Goal: Task Accomplishment & Management: Use online tool/utility

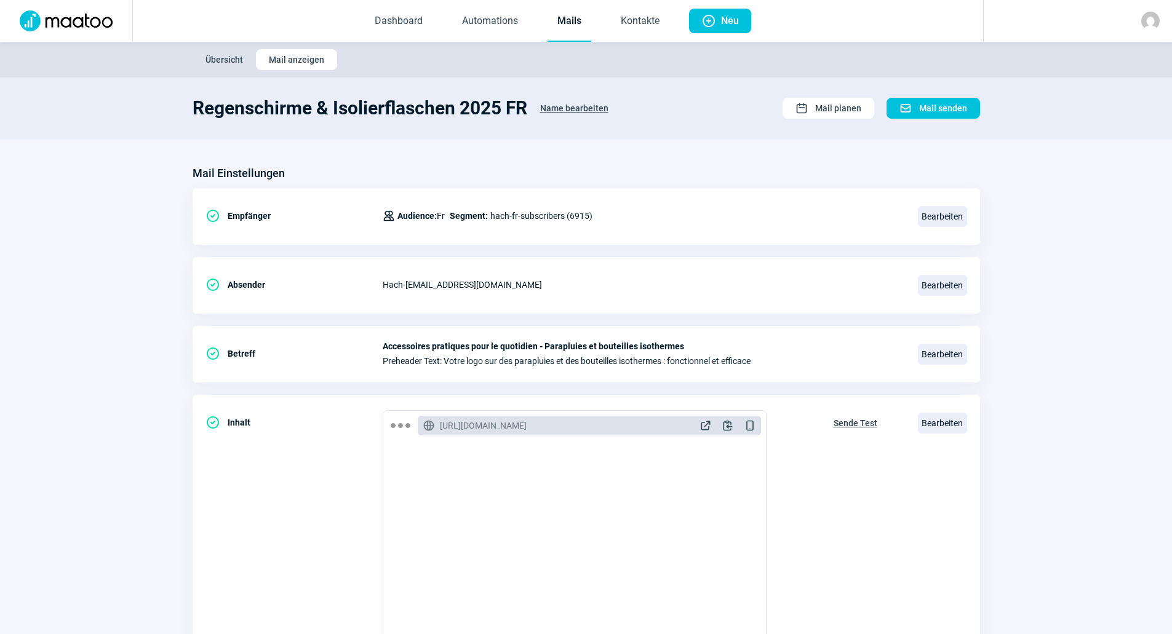
click at [571, 17] on link "Mails" at bounding box center [569, 21] width 44 height 41
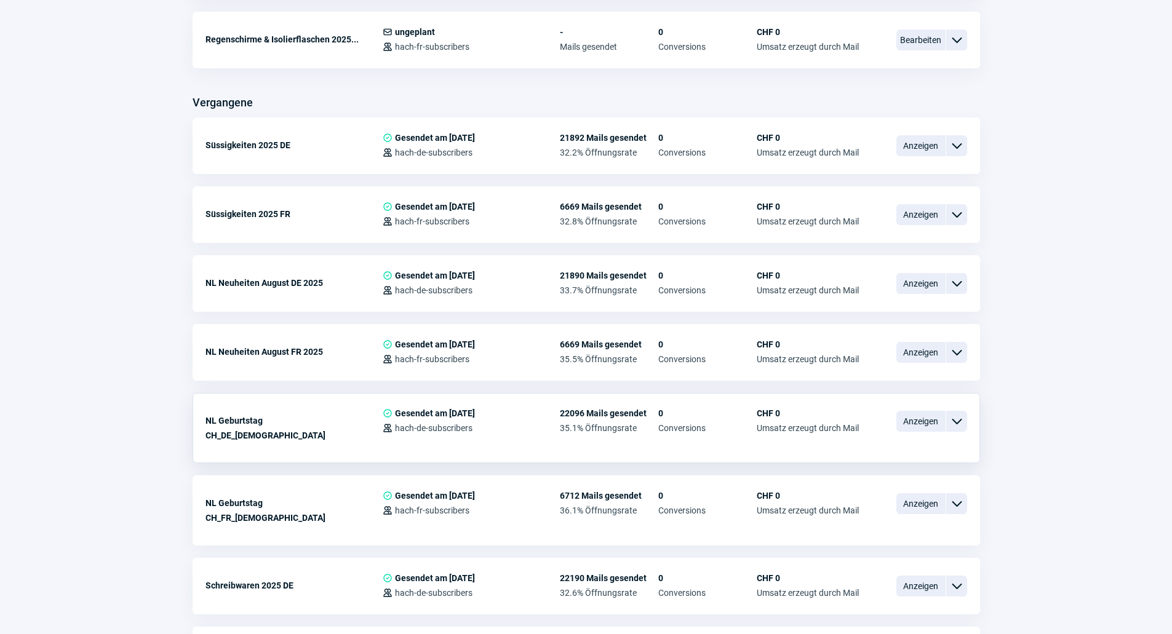
scroll to position [615, 0]
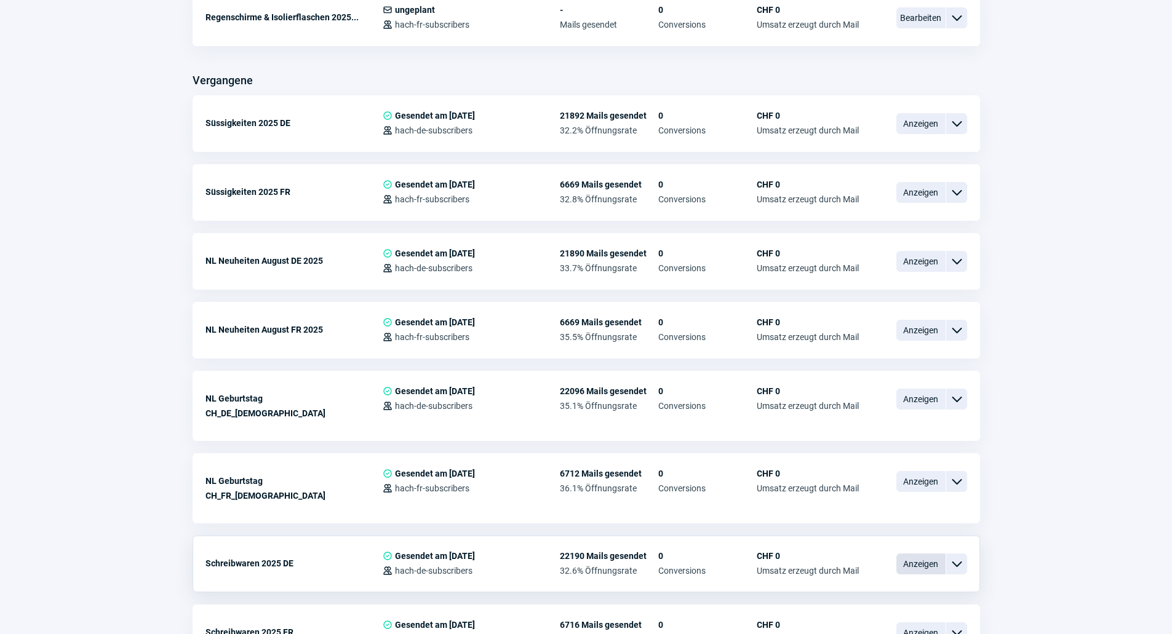
click at [908, 554] on span "Anzeigen" at bounding box center [920, 564] width 49 height 21
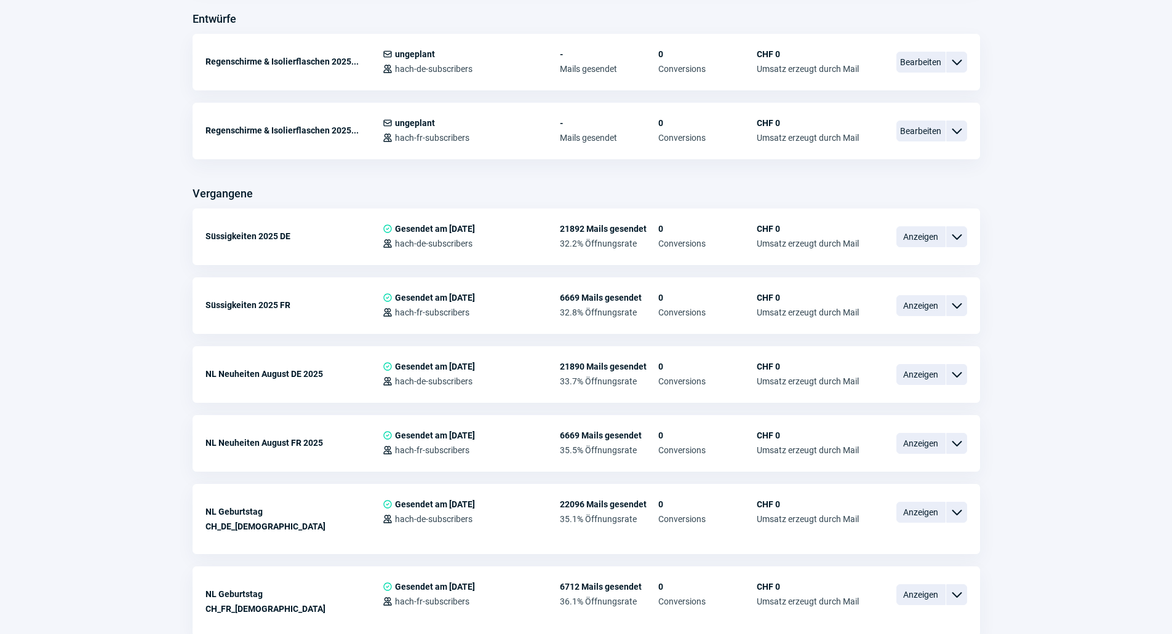
scroll to position [492, 0]
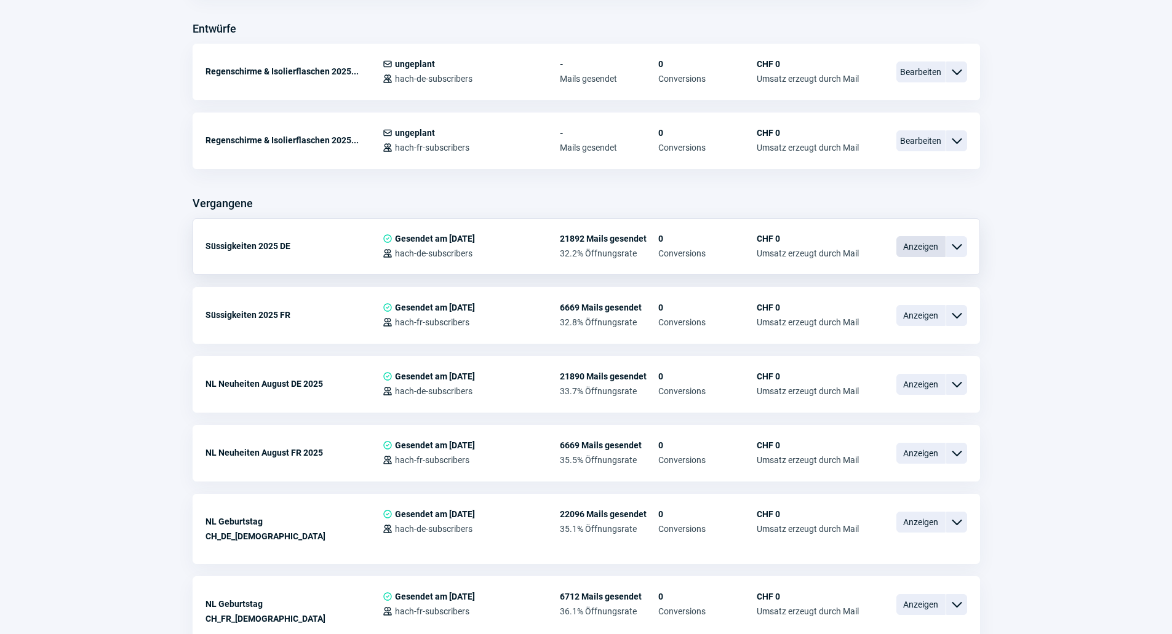
click at [904, 254] on span "Anzeigen" at bounding box center [920, 246] width 49 height 21
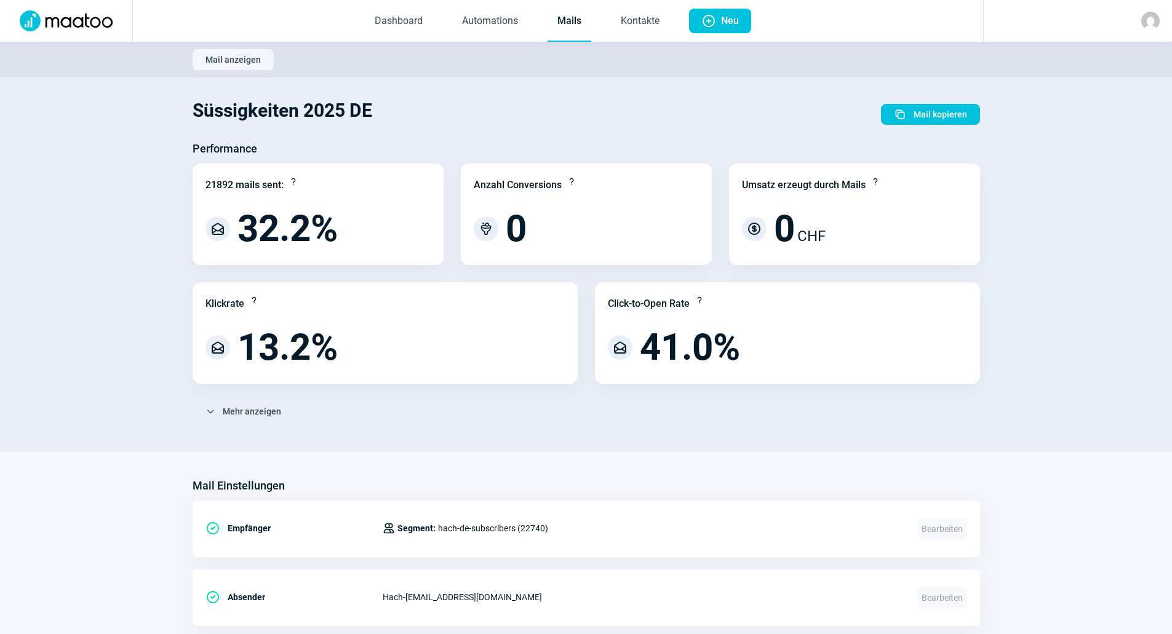
click at [574, 25] on link "Mails" at bounding box center [569, 21] width 44 height 41
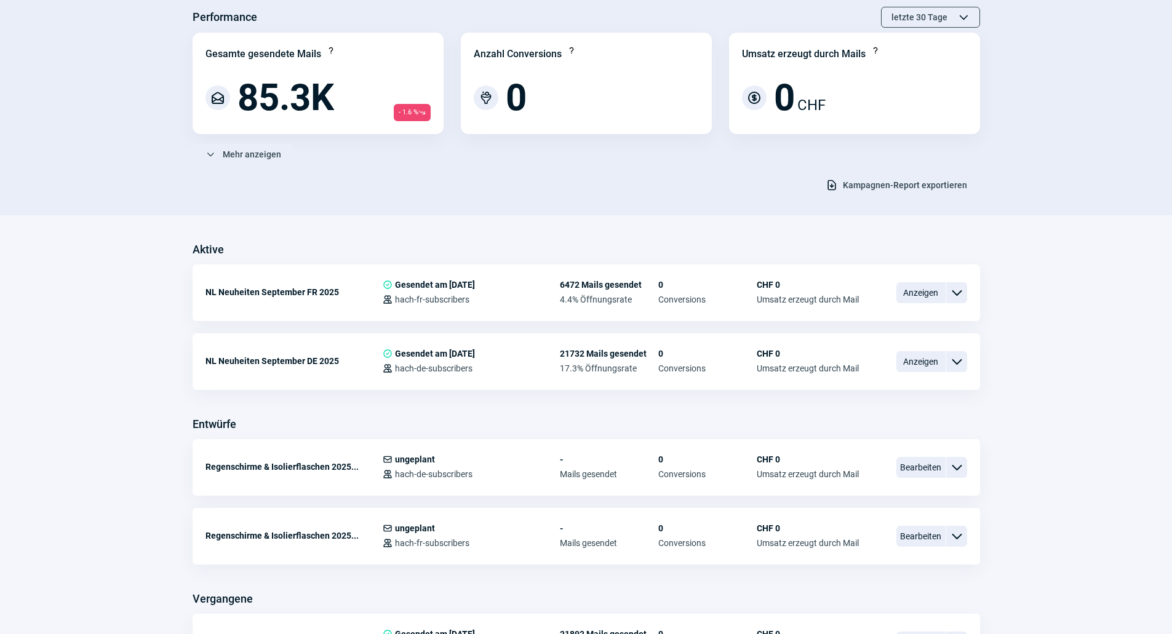
scroll to position [246, 0]
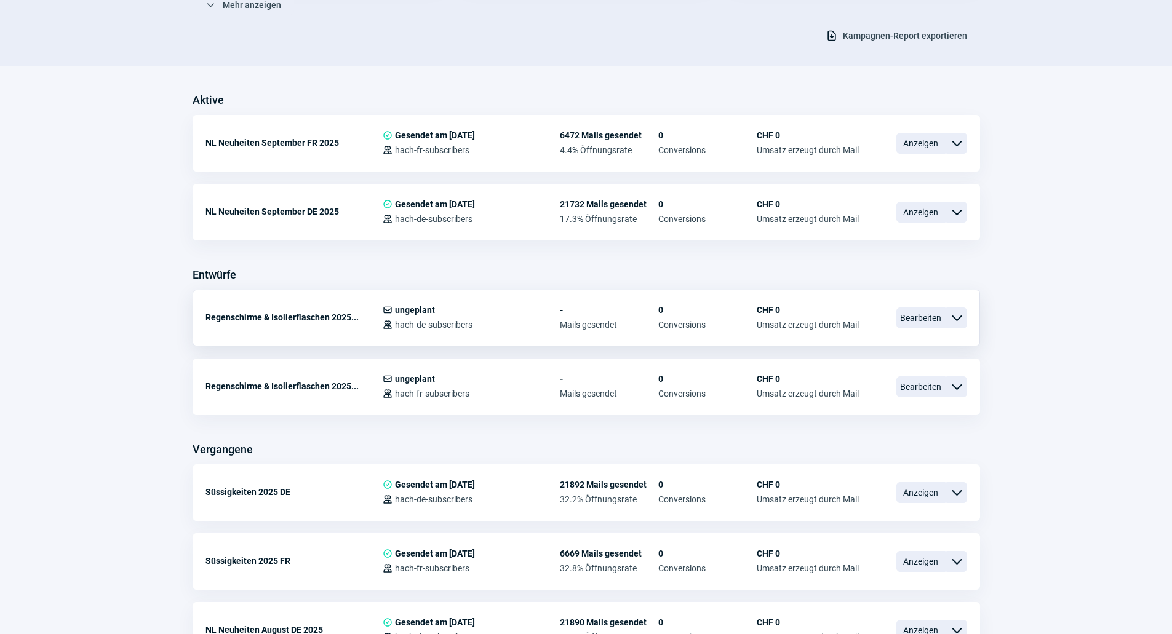
click at [937, 303] on div "Regenschirme & Isolierflaschen 2025... Mail icon ungeplant Users icon hach-de-s…" at bounding box center [586, 318] width 787 height 57
click at [921, 316] on span "Bearbeiten" at bounding box center [920, 318] width 49 height 21
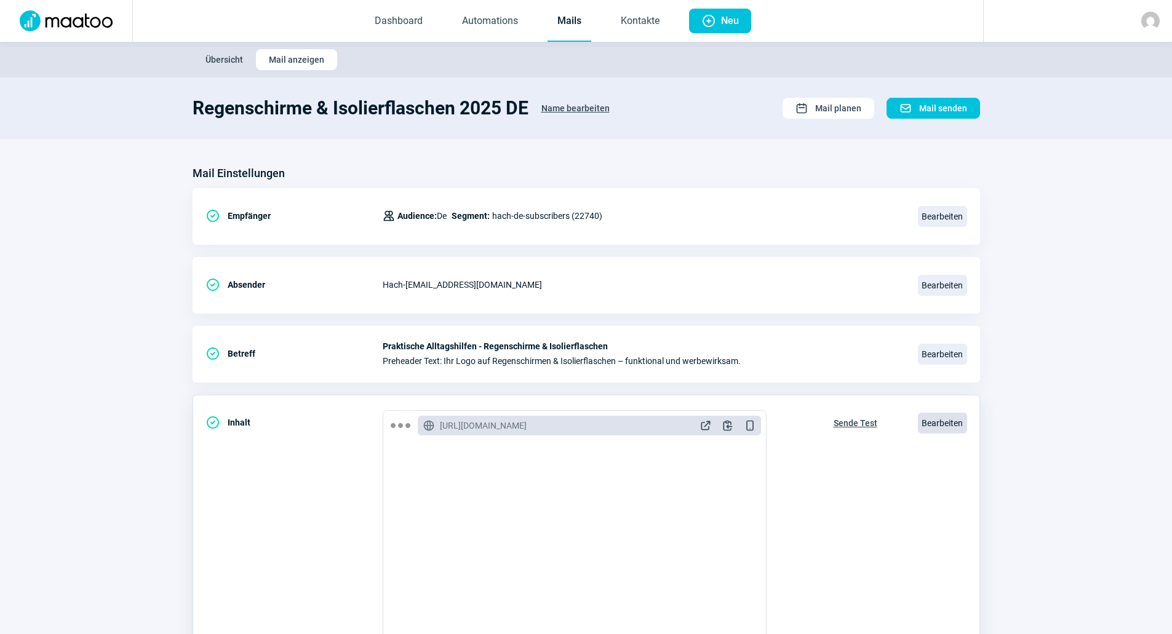
click at [923, 421] on span "Bearbeiten" at bounding box center [942, 423] width 49 height 21
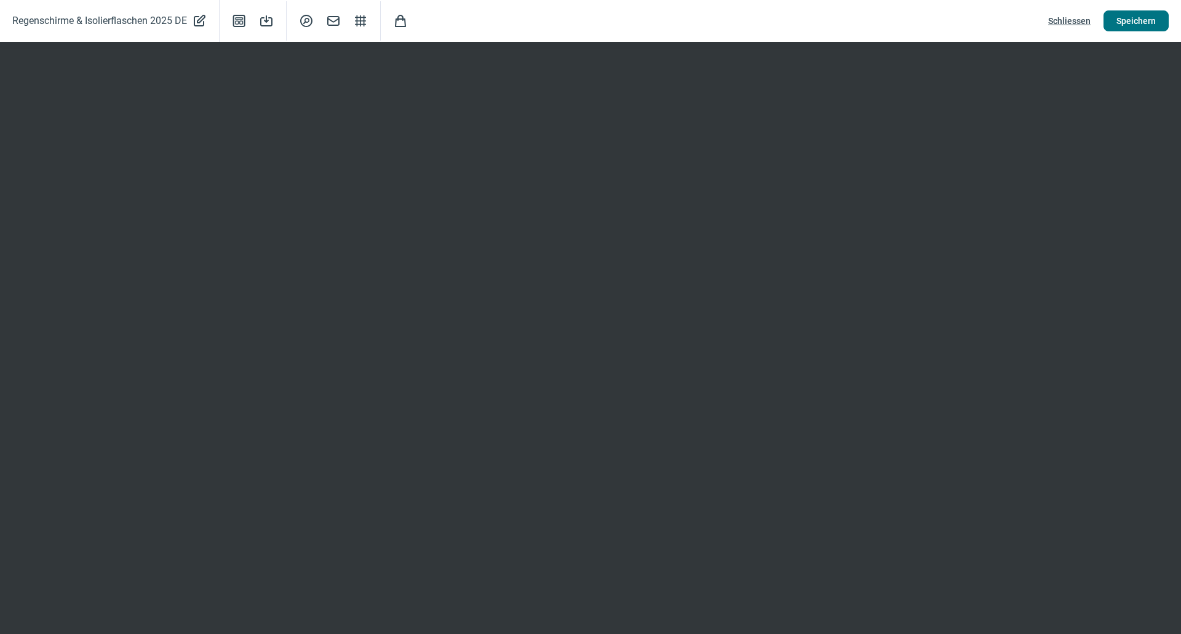
click at [1124, 24] on span "Speichern" at bounding box center [1135, 21] width 39 height 20
click at [1056, 23] on span "Schliessen" at bounding box center [1069, 21] width 42 height 20
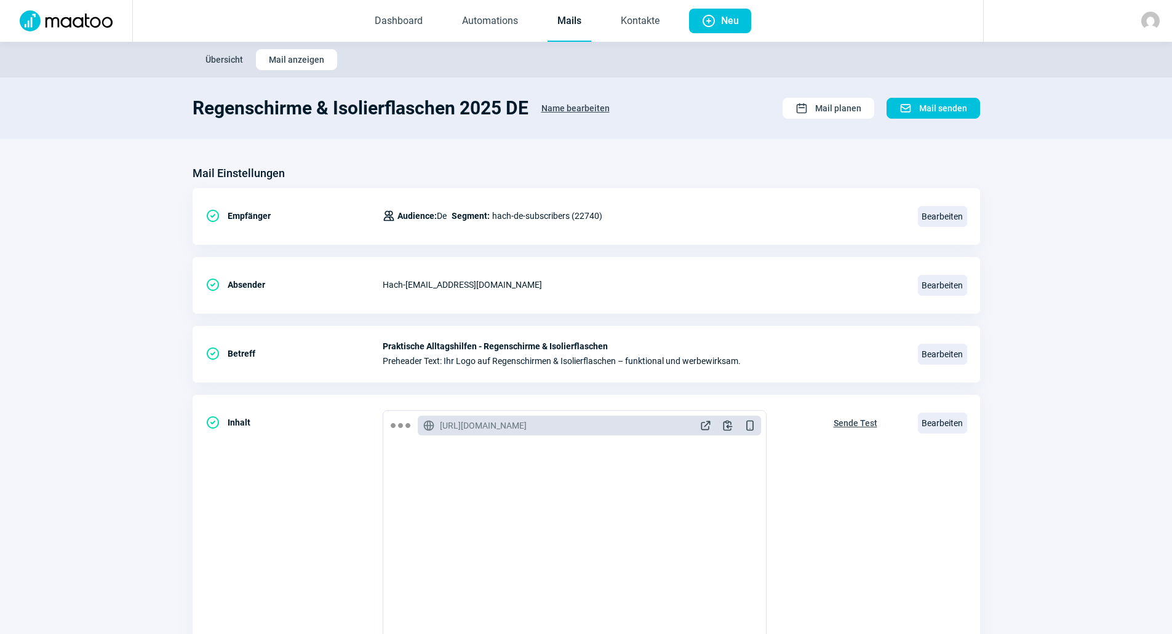
click at [571, 25] on link "Mails" at bounding box center [569, 21] width 44 height 41
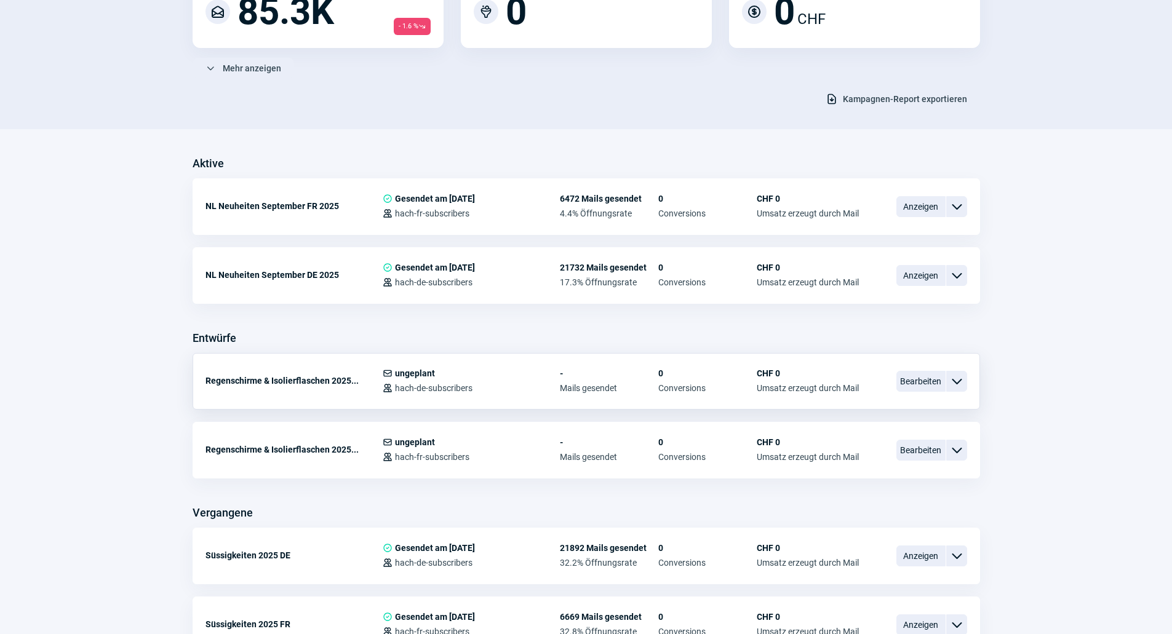
scroll to position [246, 0]
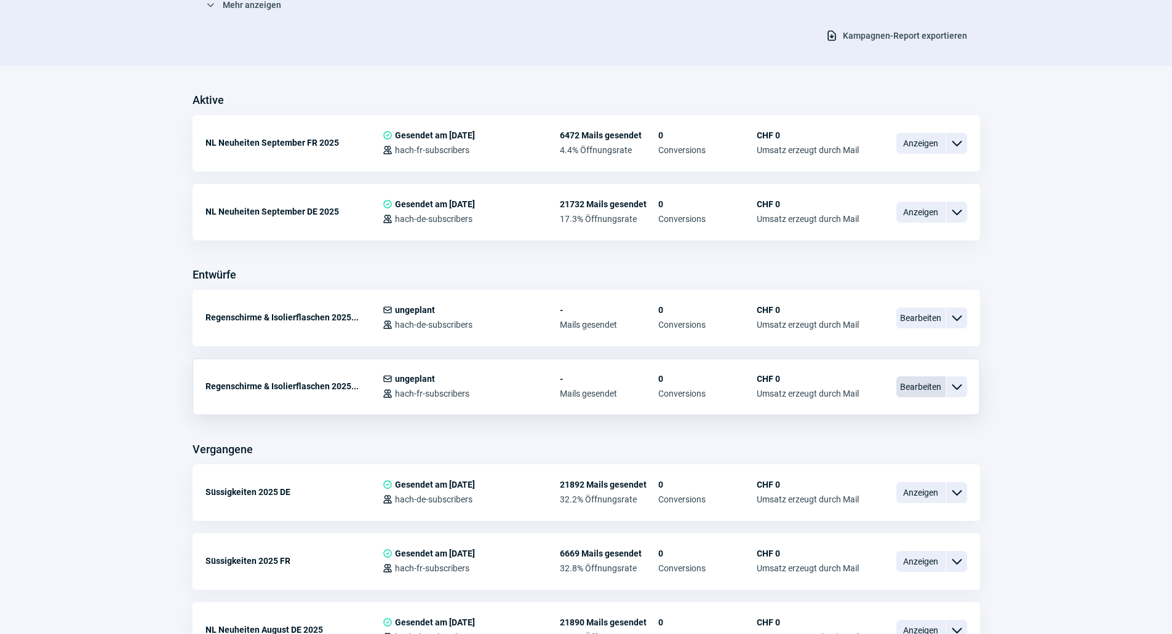
click at [908, 376] on span "Bearbeiten" at bounding box center [920, 386] width 49 height 21
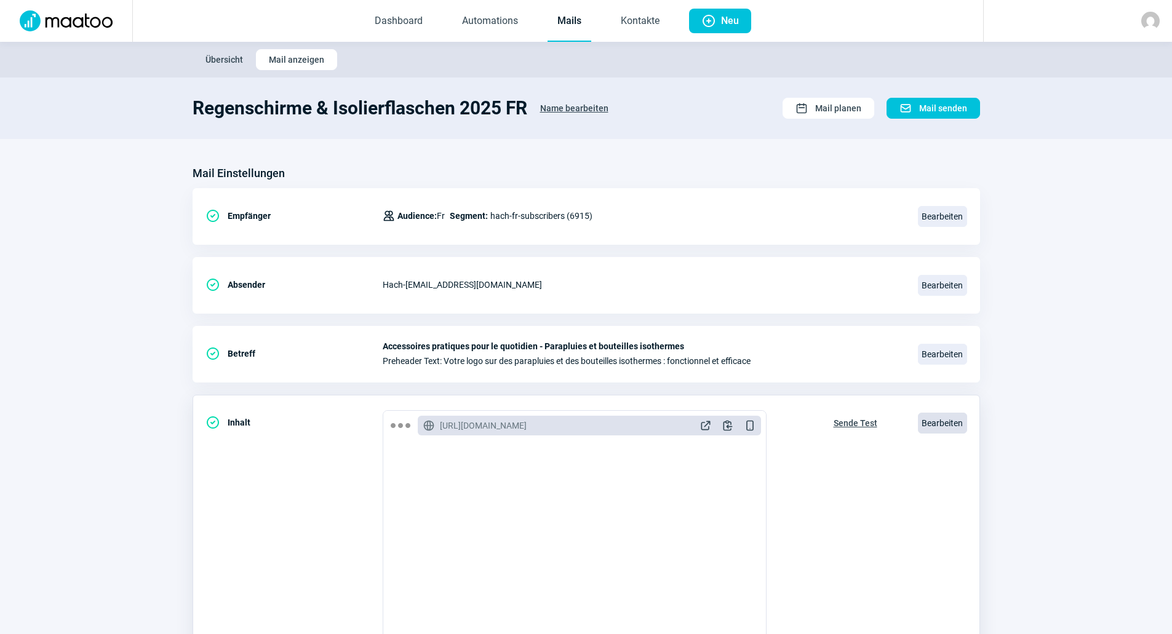
click at [930, 418] on span "Bearbeiten" at bounding box center [942, 423] width 49 height 21
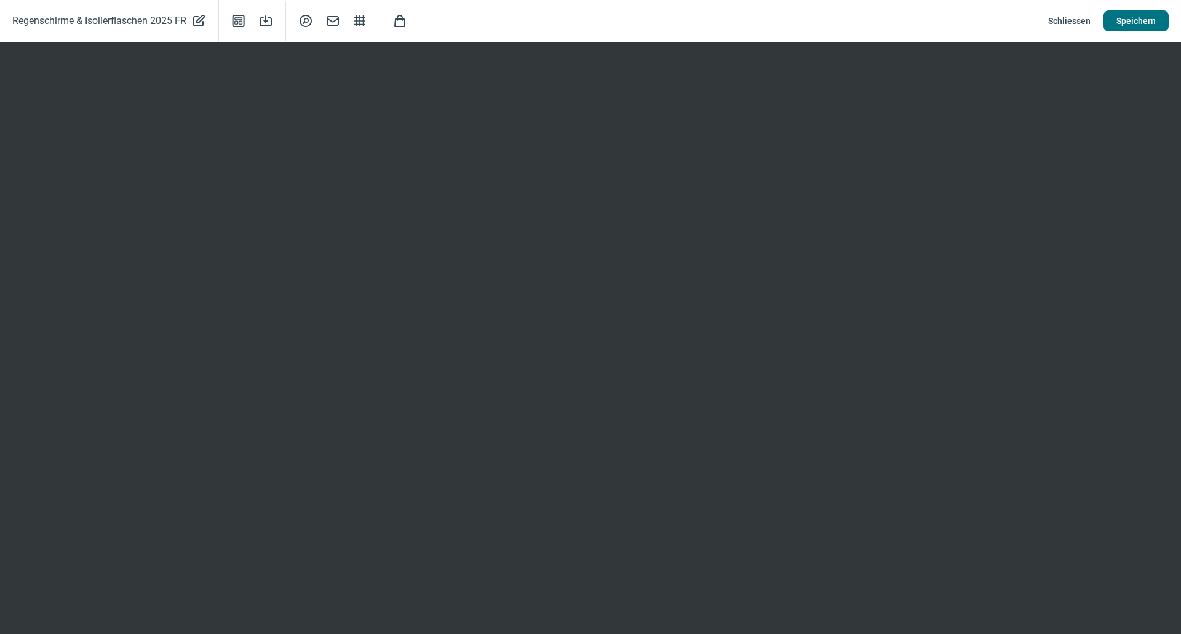
click at [1119, 25] on span "Speichern" at bounding box center [1135, 21] width 39 height 20
click at [1076, 25] on span "Schliessen" at bounding box center [1069, 21] width 42 height 20
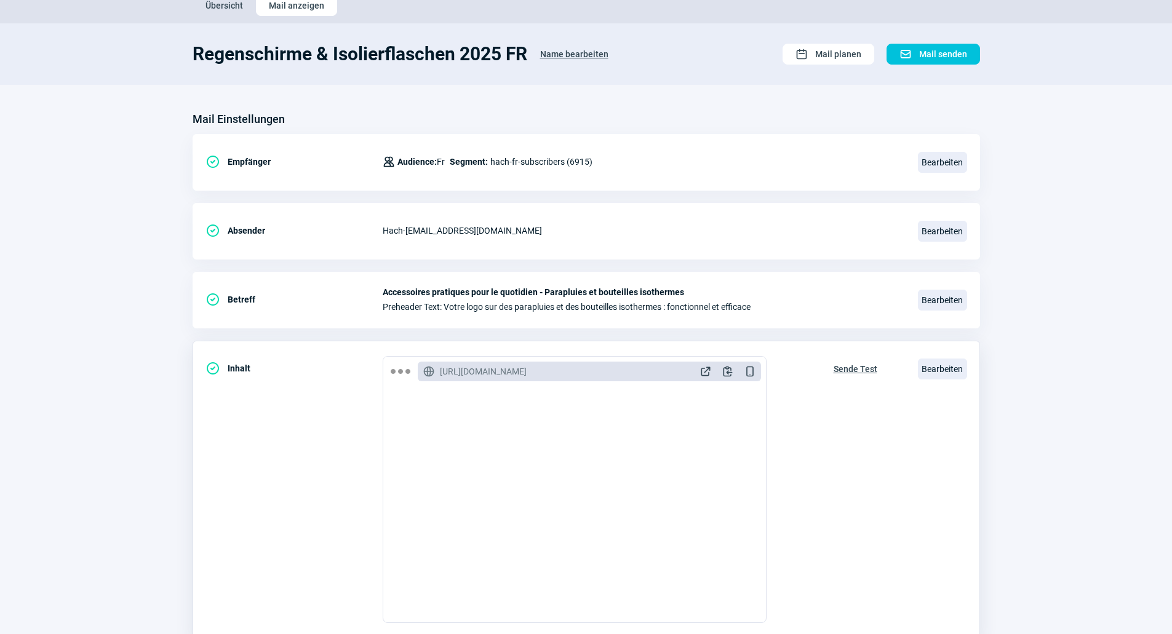
scroll to position [123, 0]
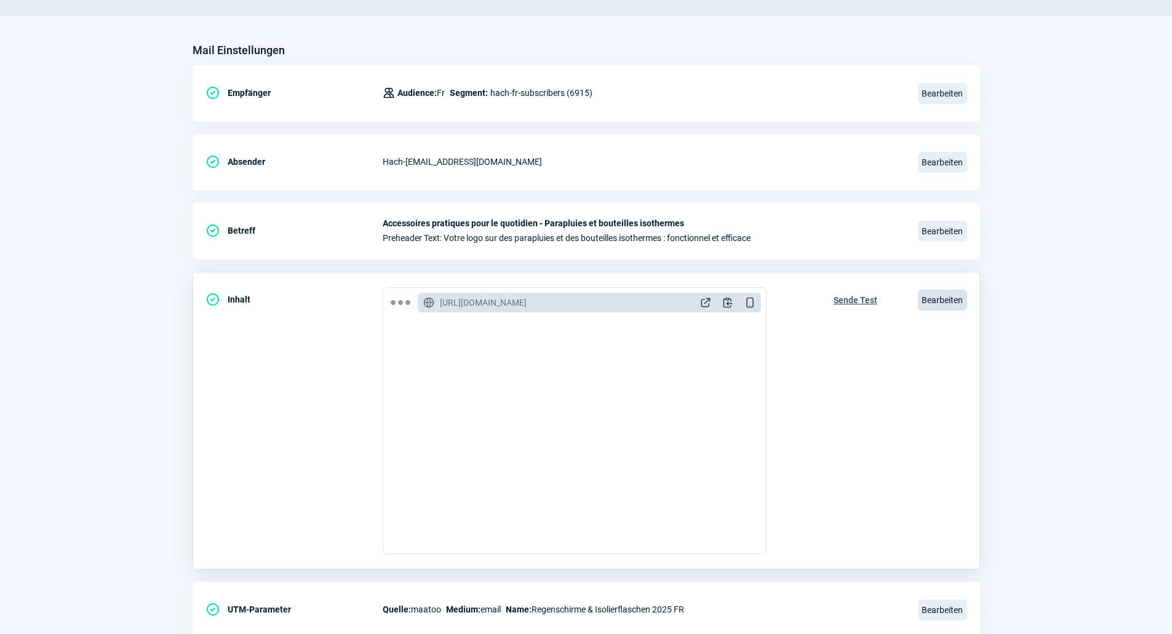
click at [939, 301] on span "Bearbeiten" at bounding box center [942, 300] width 49 height 21
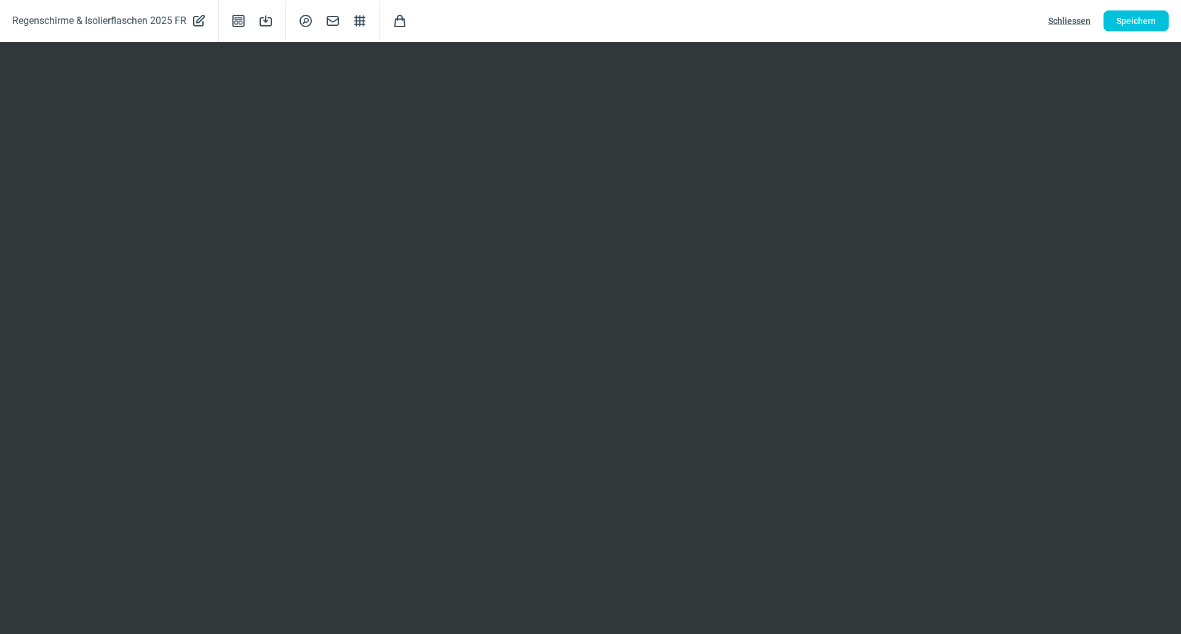
click at [1084, 24] on span "Schliessen" at bounding box center [1069, 21] width 42 height 20
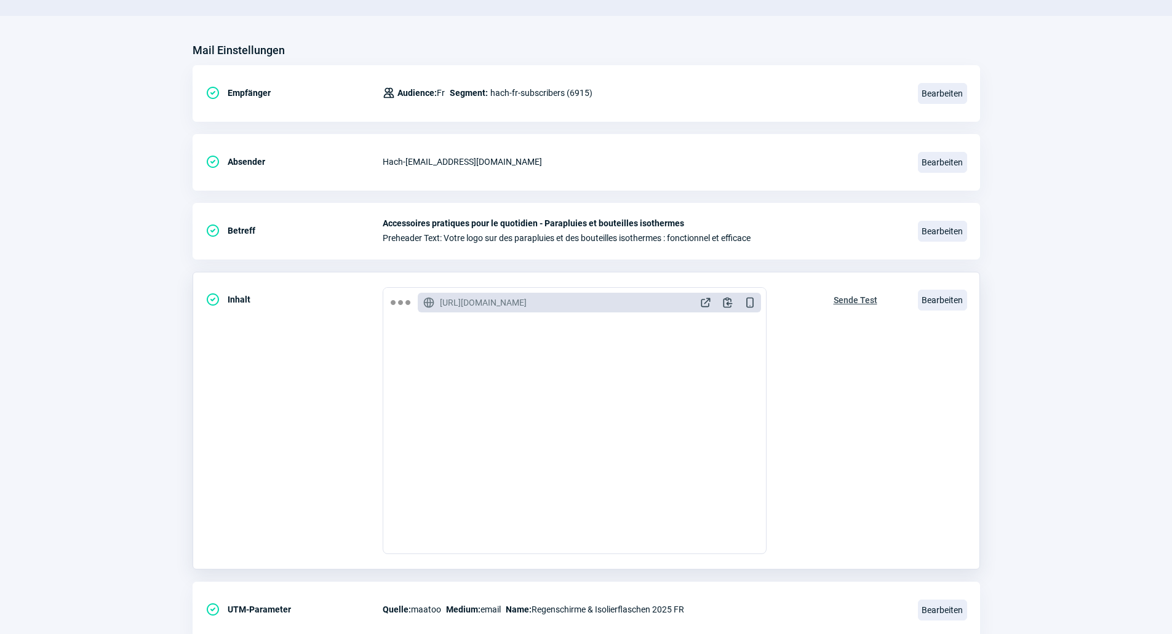
click at [865, 304] on span "Sende Test" at bounding box center [855, 300] width 44 height 20
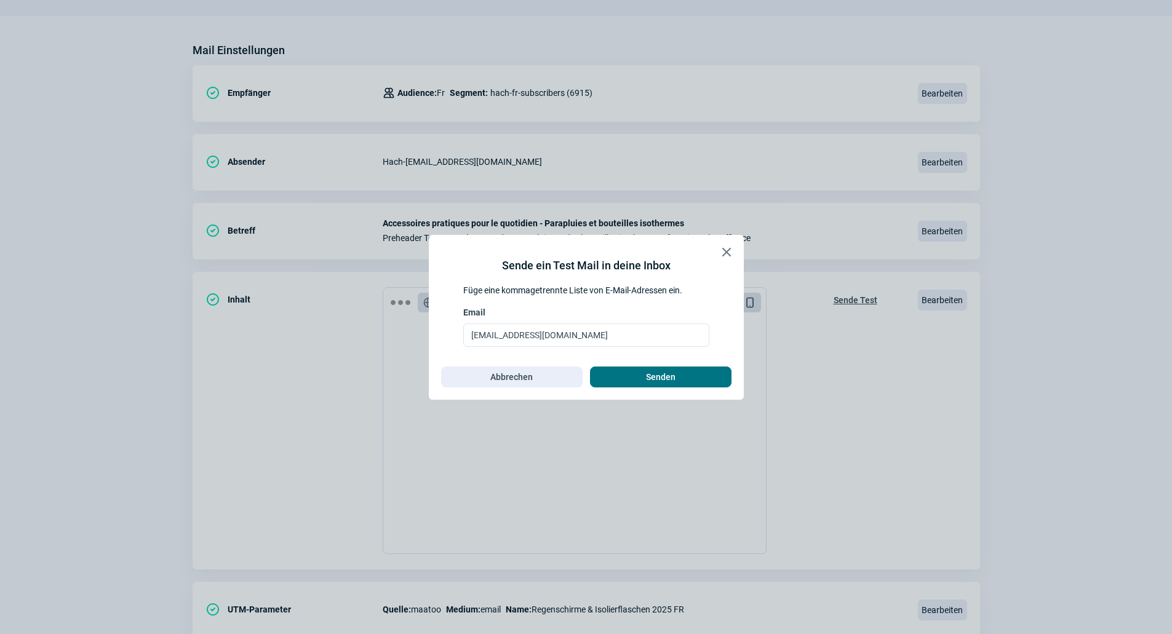
click at [619, 373] on span "Senden" at bounding box center [661, 377] width 116 height 20
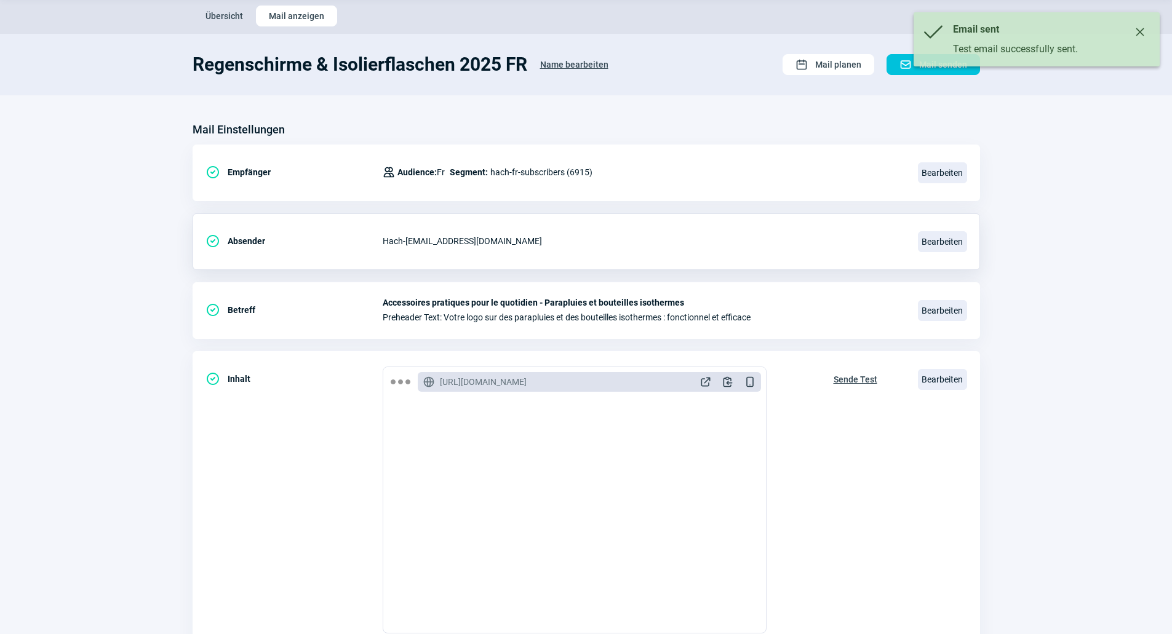
scroll to position [0, 0]
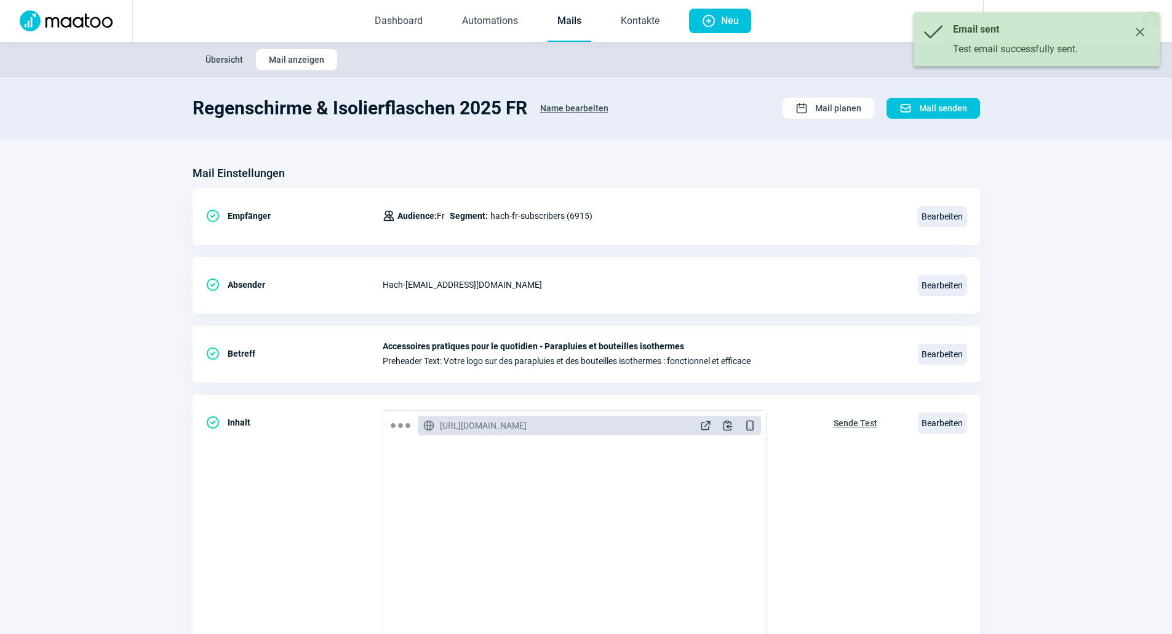
click at [573, 23] on link "Mails" at bounding box center [569, 21] width 44 height 41
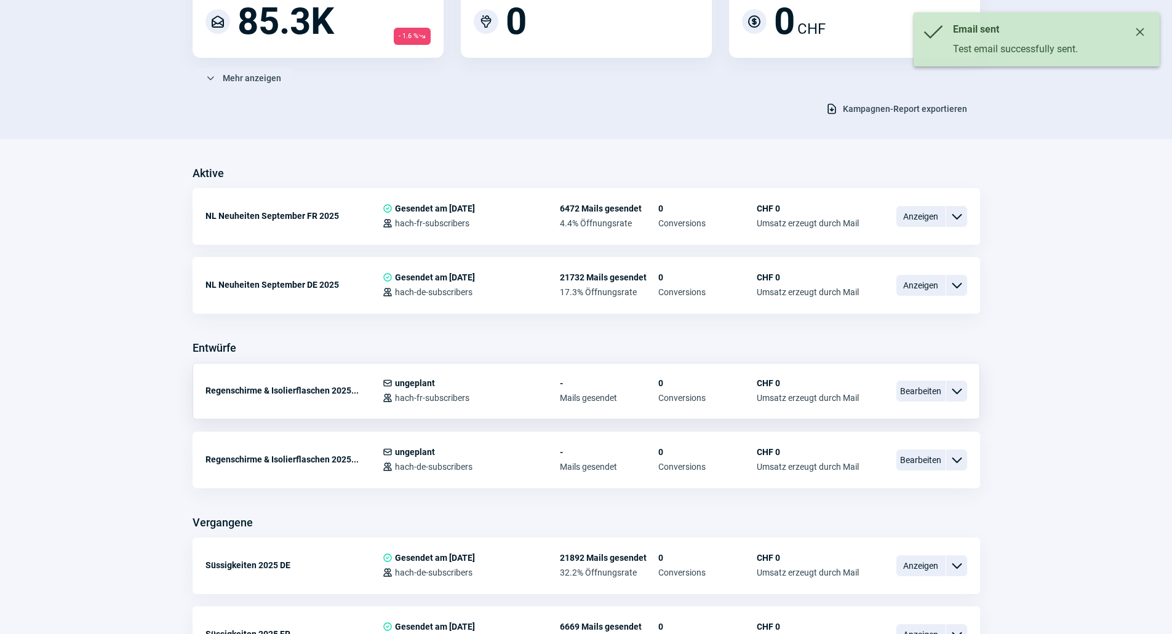
scroll to position [185, 0]
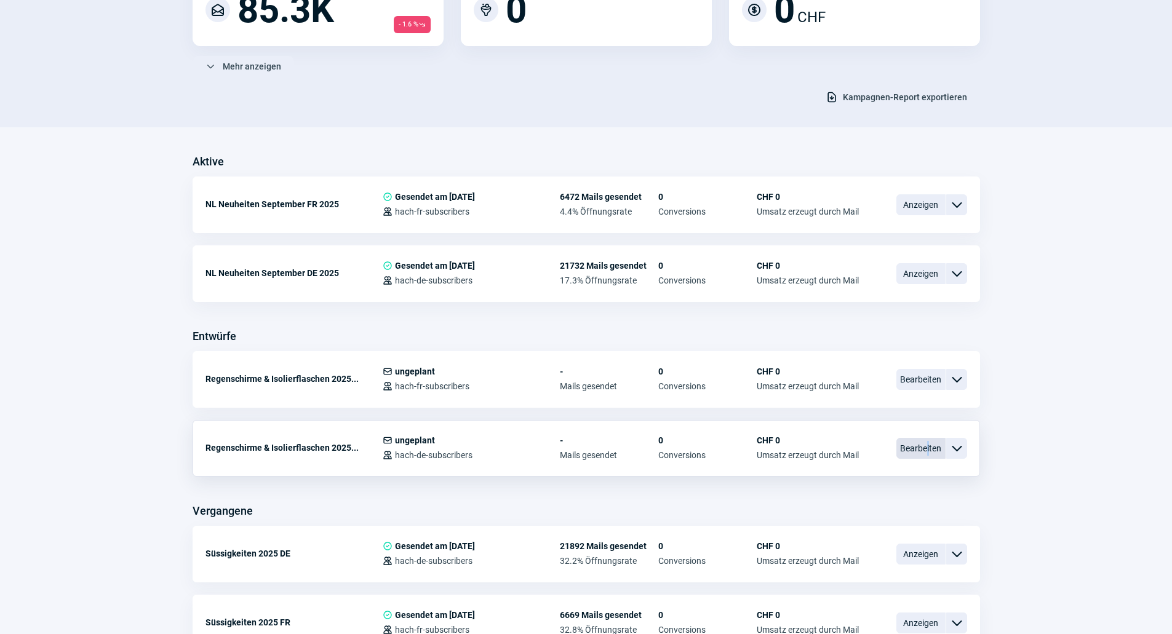
click at [928, 450] on span "Bearbeiten" at bounding box center [920, 448] width 49 height 21
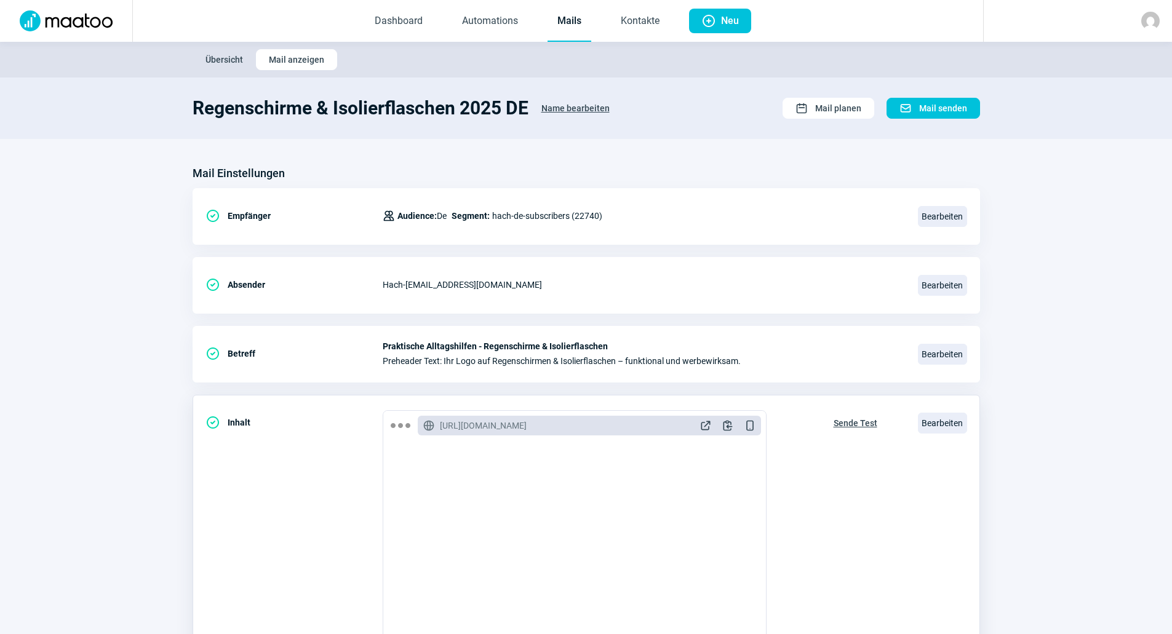
click at [847, 424] on span "Sende Test" at bounding box center [855, 423] width 44 height 20
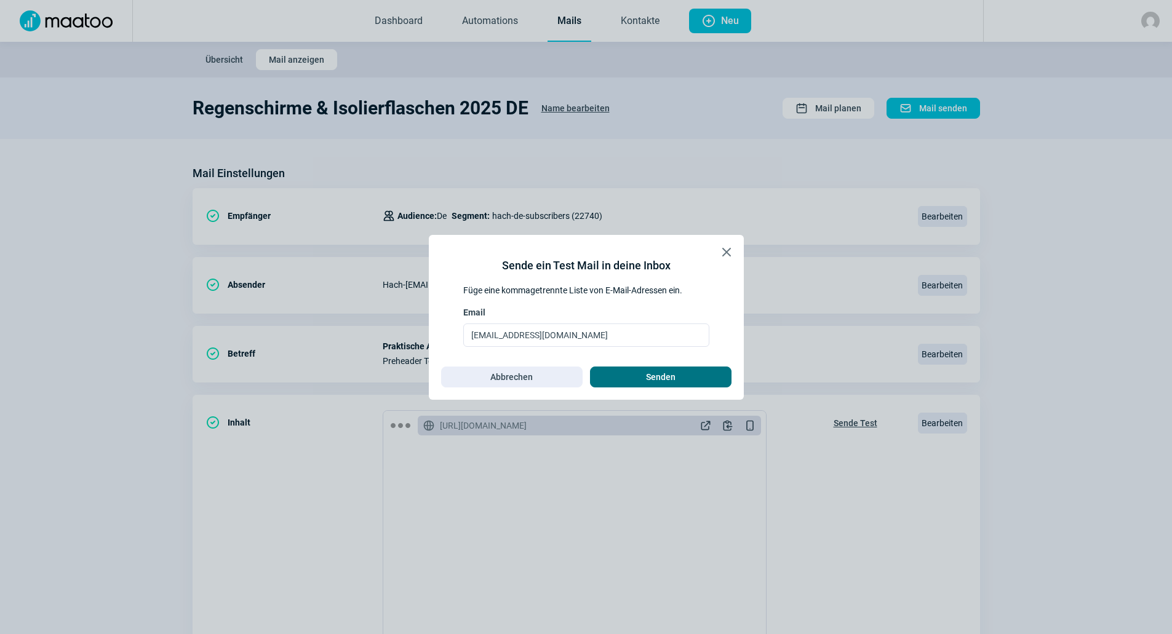
click at [662, 376] on span "Senden" at bounding box center [661, 377] width 30 height 20
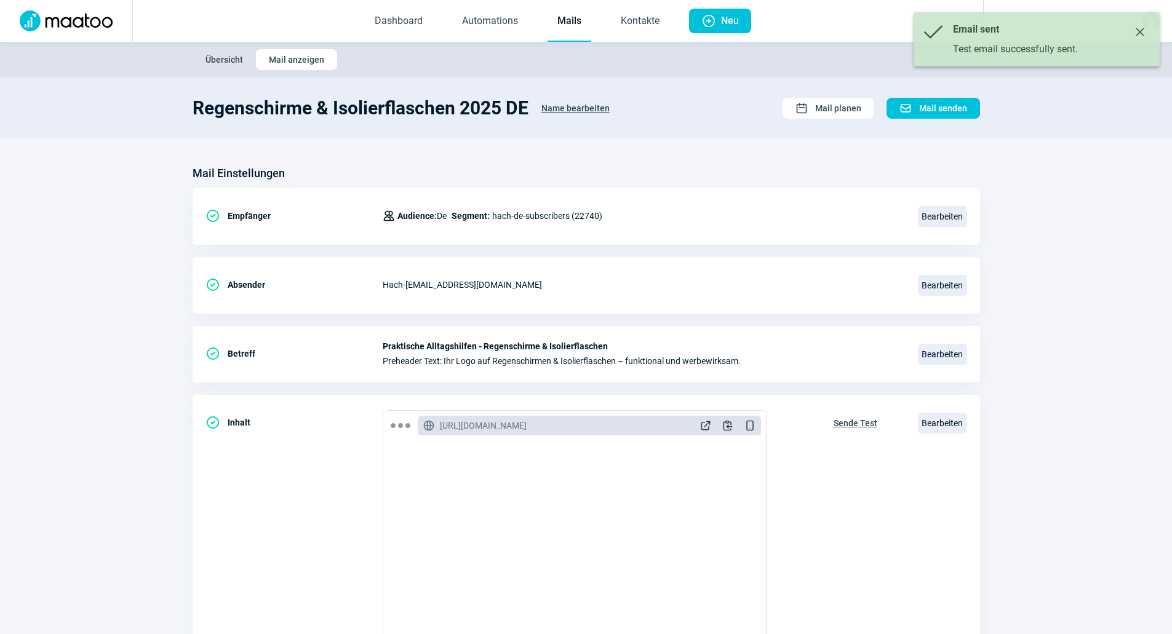
click at [554, 27] on link "Mails" at bounding box center [569, 21] width 44 height 41
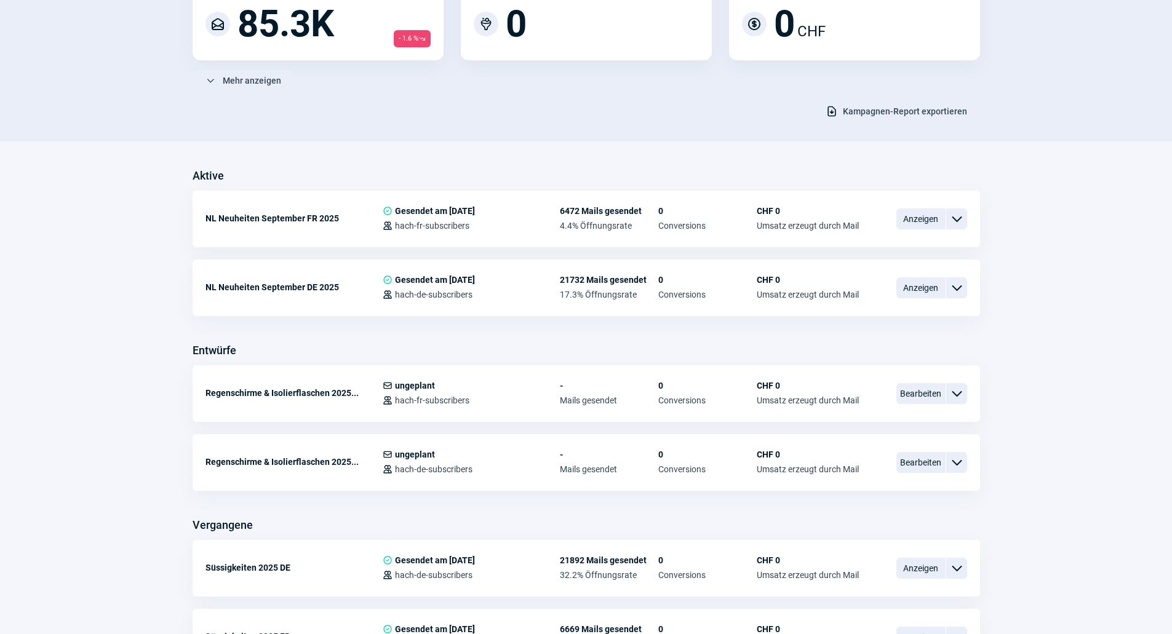
scroll to position [185, 0]
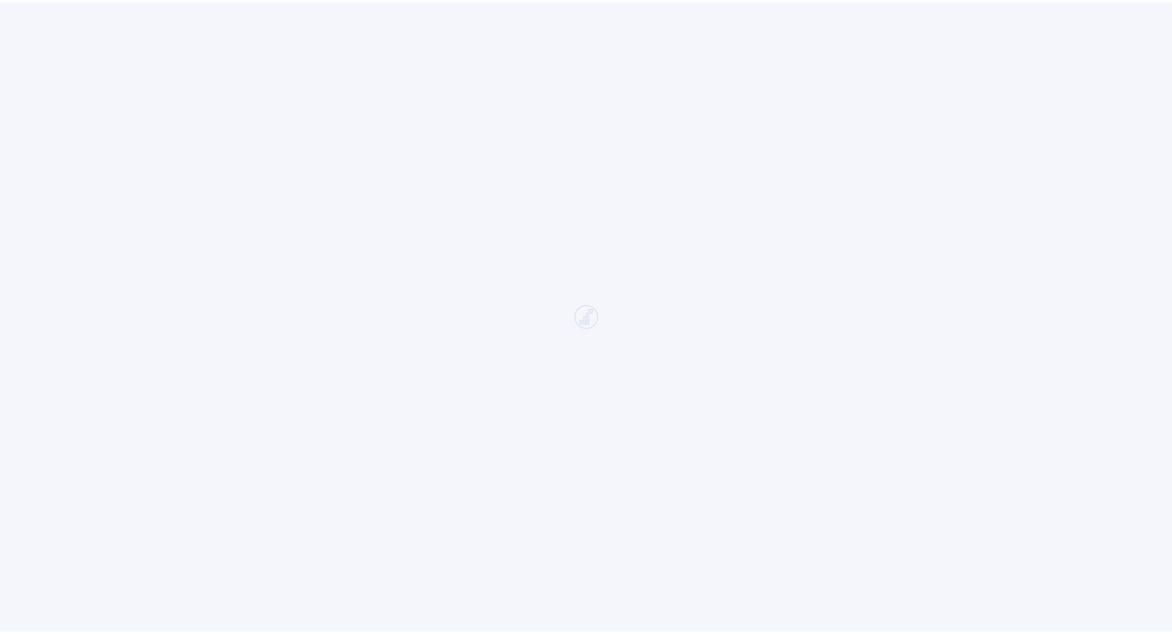
scroll to position [185, 0]
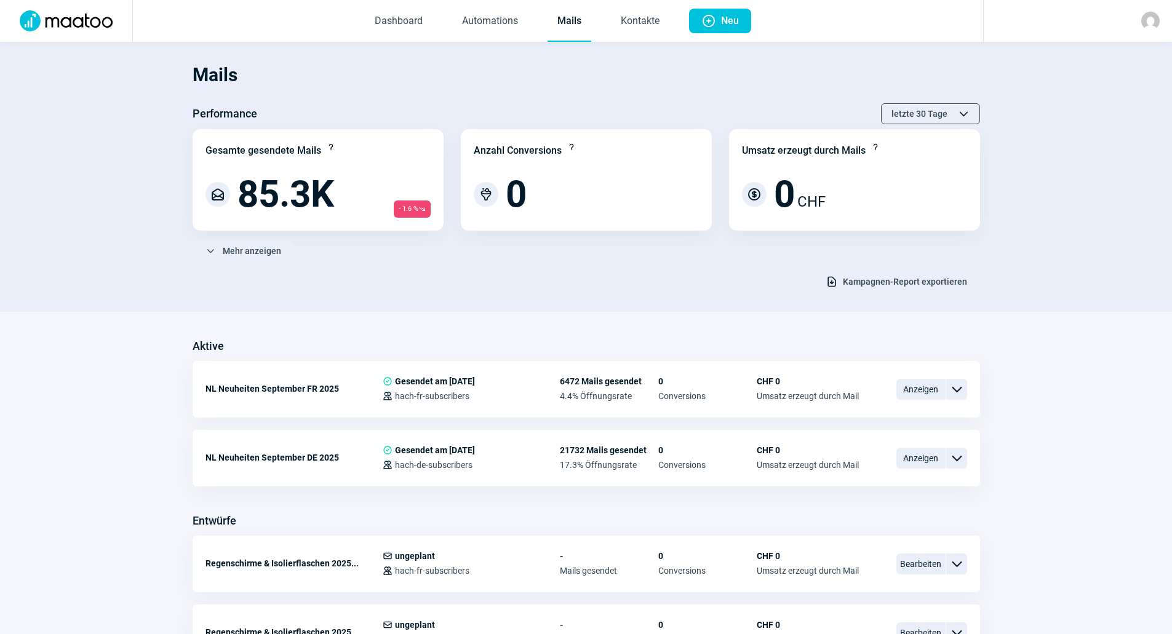
drag, startPoint x: 998, startPoint y: 196, endPoint x: 564, endPoint y: 502, distance: 530.6
click at [944, 231] on section "Mails Performance letzte 30 Tage ChevronUp icon ChevronDown icon Gesamte gesend…" at bounding box center [586, 177] width 1172 height 270
drag, startPoint x: 564, startPoint y: 502, endPoint x: 580, endPoint y: 567, distance: 66.5
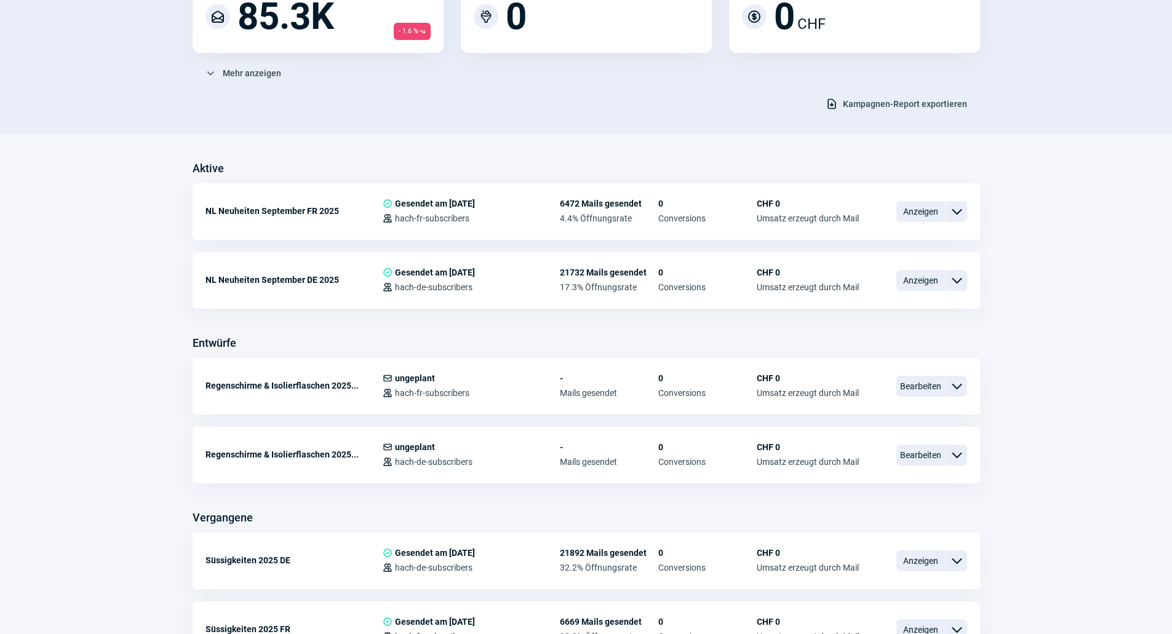
scroll to position [185, 0]
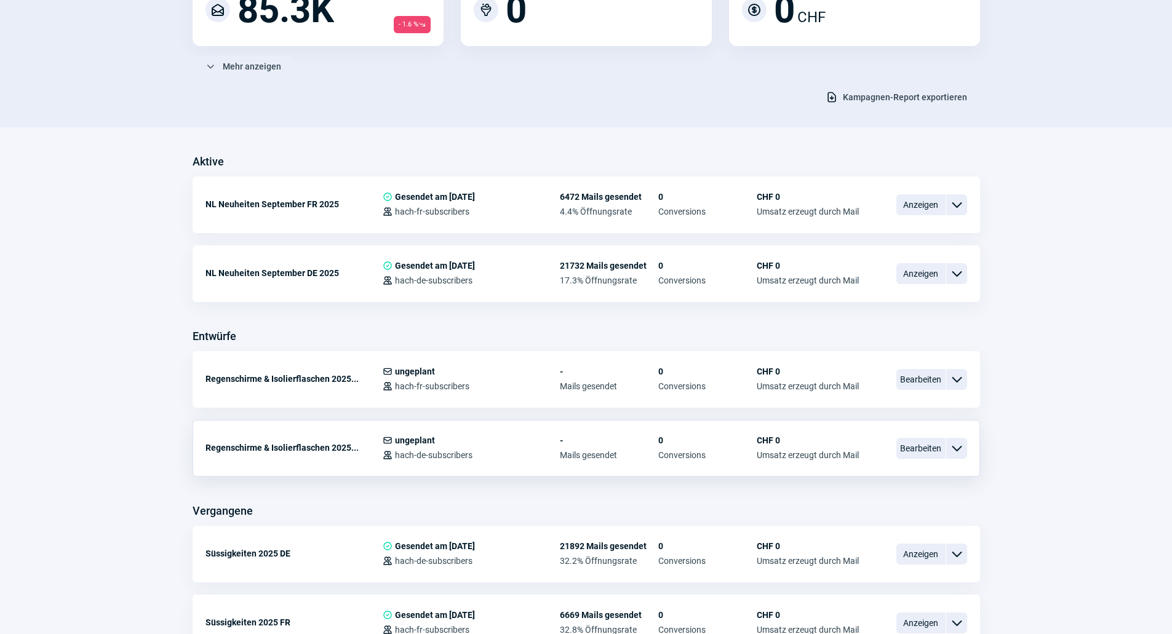
click at [913, 461] on div "Regenschirme & Isolierflaschen 2025... Mail icon ungeplant Users icon hach-de-s…" at bounding box center [586, 448] width 787 height 57
click at [913, 455] on span "Bearbeiten" at bounding box center [920, 448] width 49 height 21
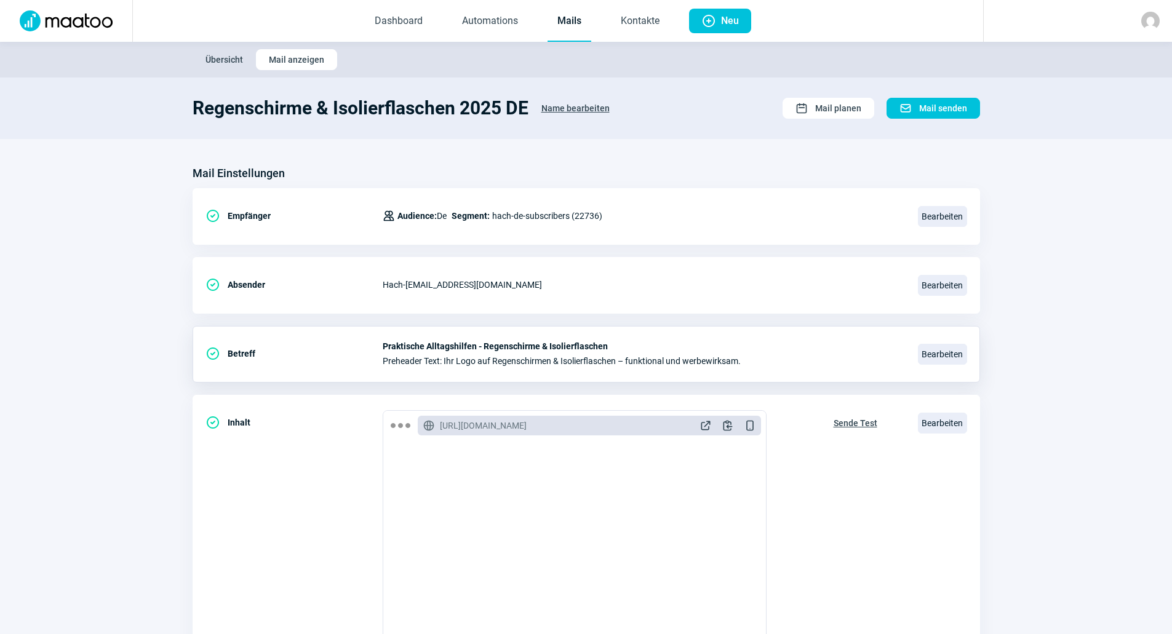
scroll to position [164, 0]
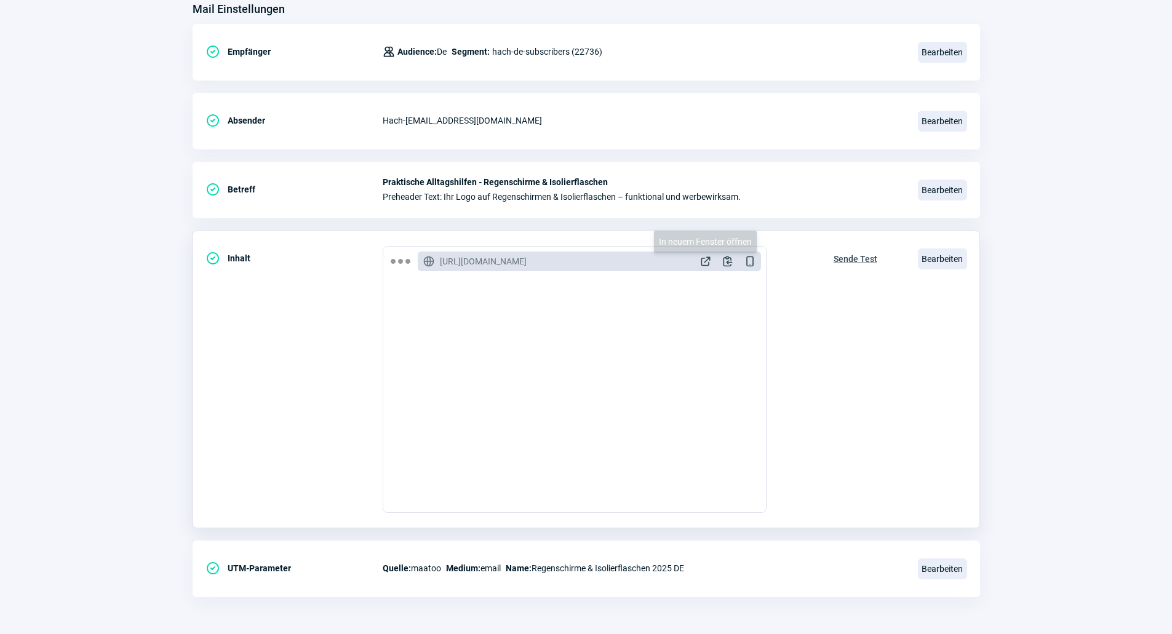
click at [706, 257] on span "ExternalLink icon" at bounding box center [705, 261] width 12 height 12
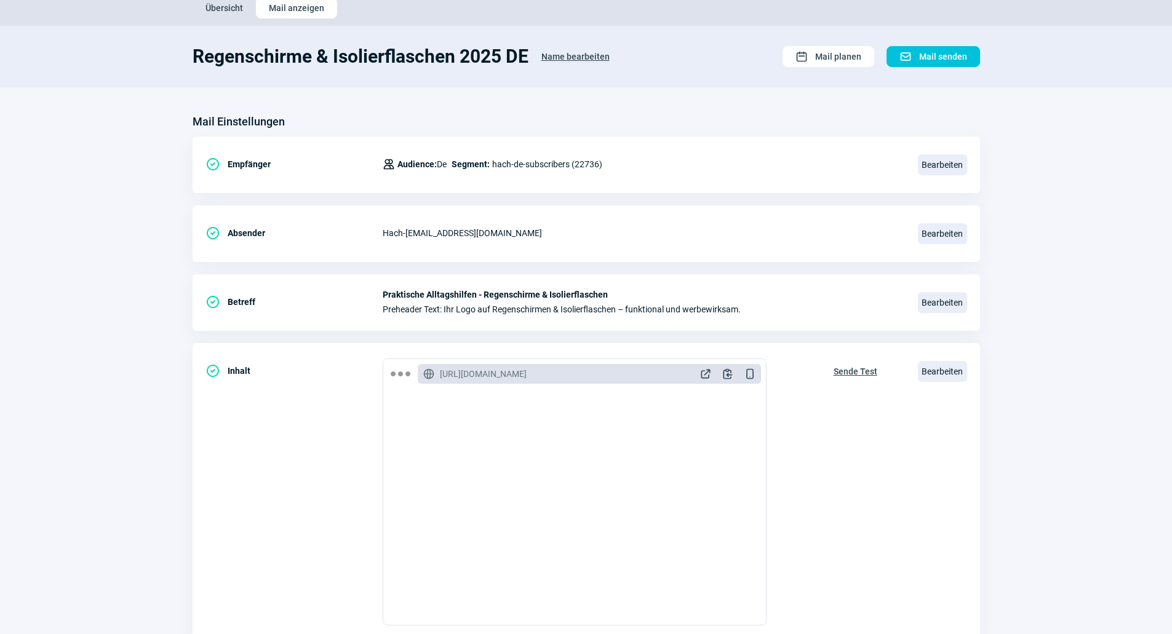
scroll to position [0, 0]
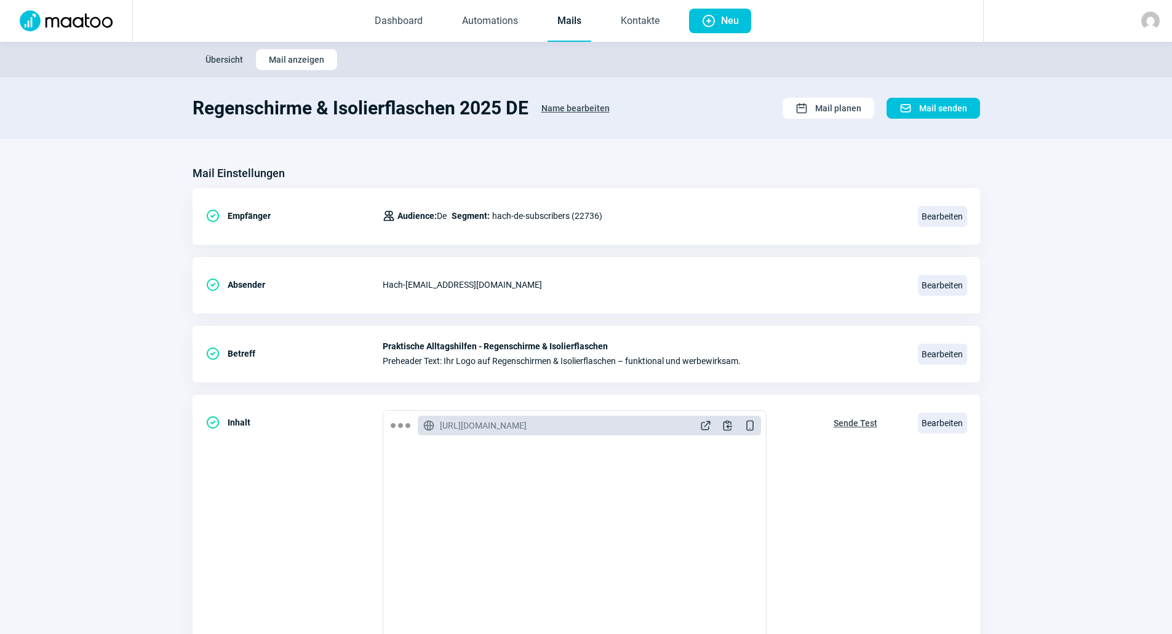
click at [578, 26] on link "Mails" at bounding box center [569, 21] width 44 height 41
